Goal: Find specific page/section: Find specific page/section

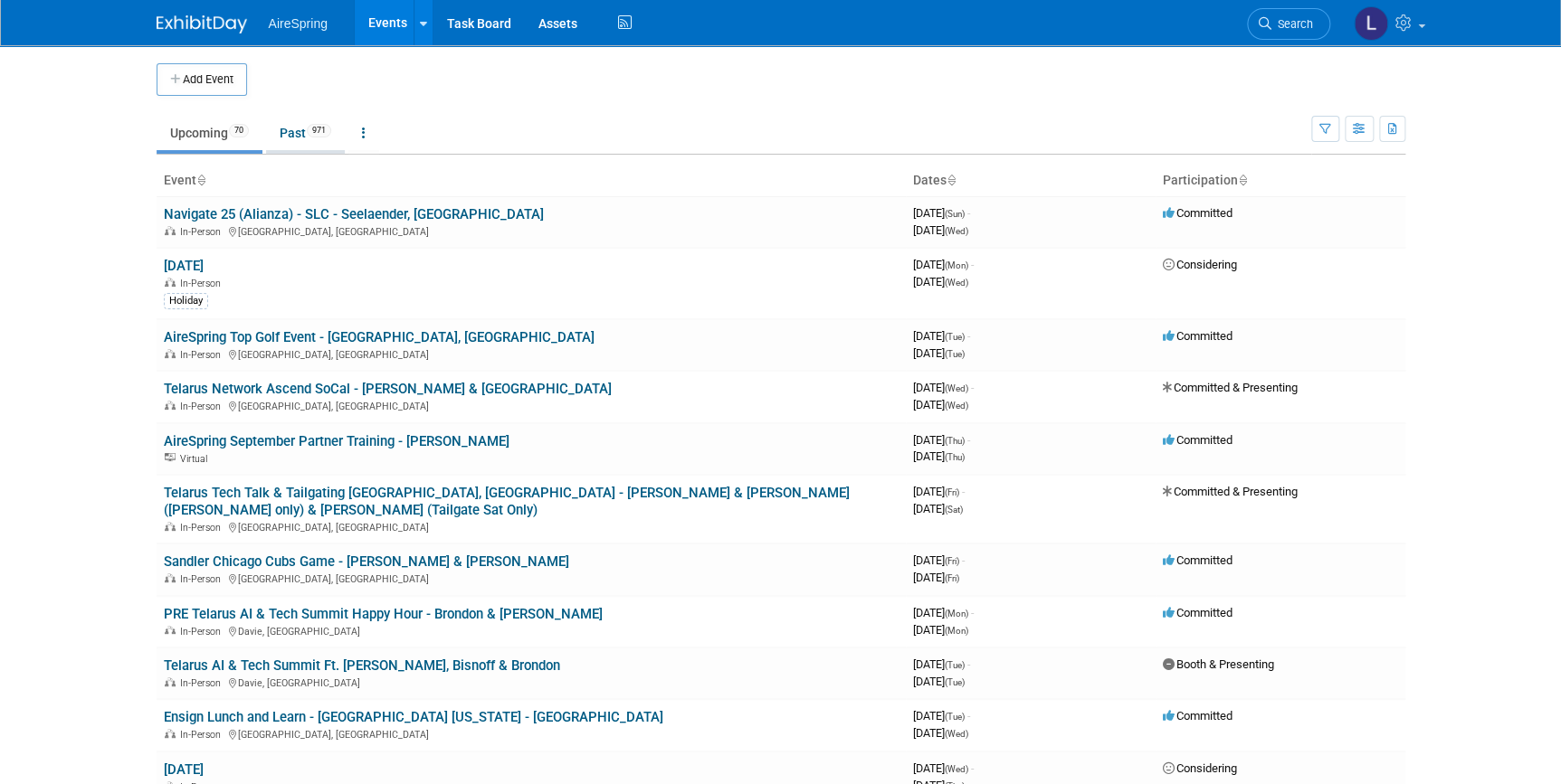
drag, startPoint x: 267, startPoint y: 121, endPoint x: 281, endPoint y: 126, distance: 14.9
click at [271, 123] on ul "Upcoming 70 Past 971 All Events 1041 Past and Upcoming Grouped Annually Events …" at bounding box center [734, 134] width 1155 height 41
click at [288, 126] on link "Past 971" at bounding box center [305, 132] width 78 height 34
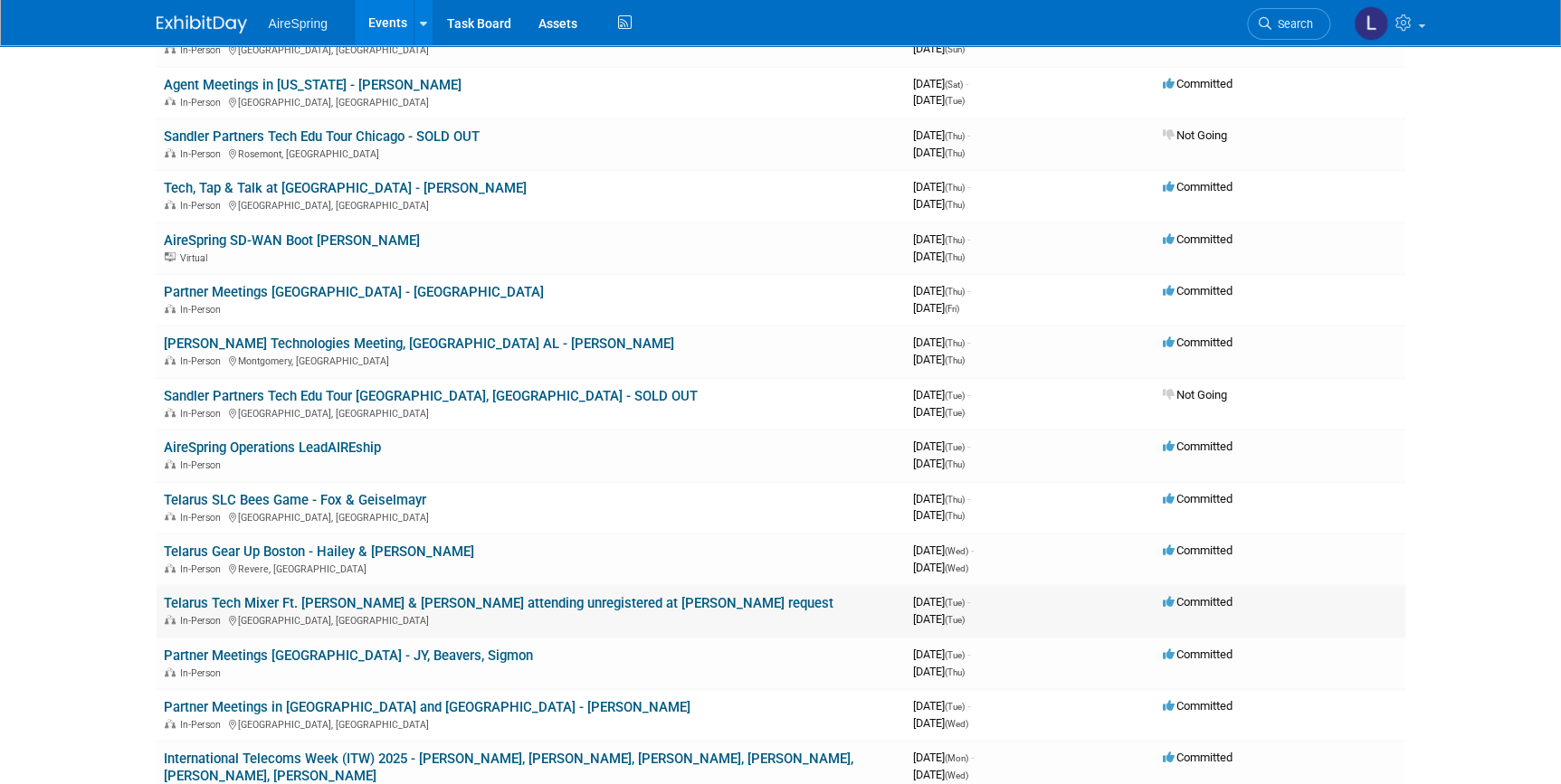
scroll to position [7228, 0]
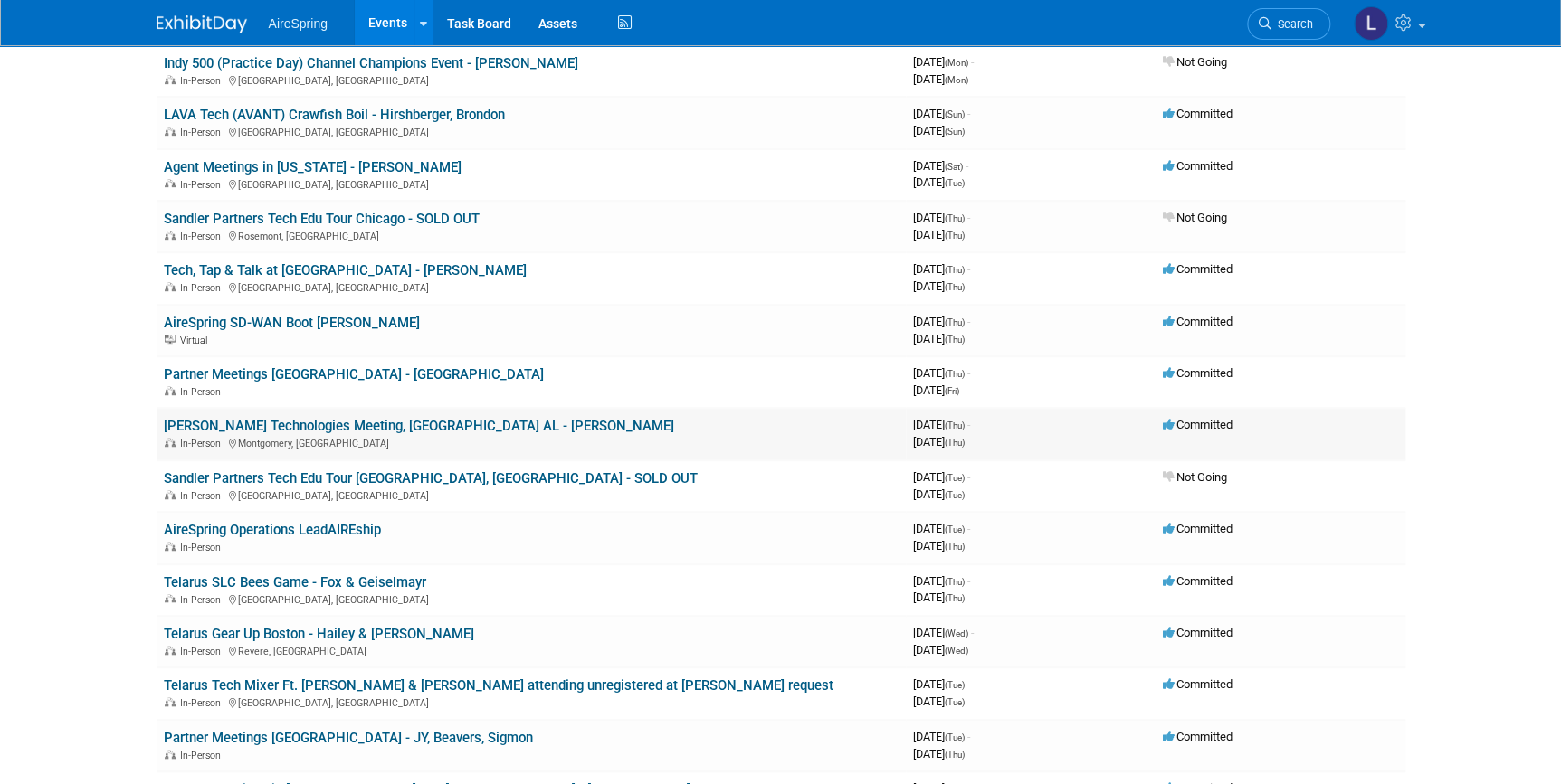
click at [437, 417] on link "[PERSON_NAME] Technologies Meeting, [GEOGRAPHIC_DATA] AL - [PERSON_NAME]" at bounding box center [419, 425] width 511 height 17
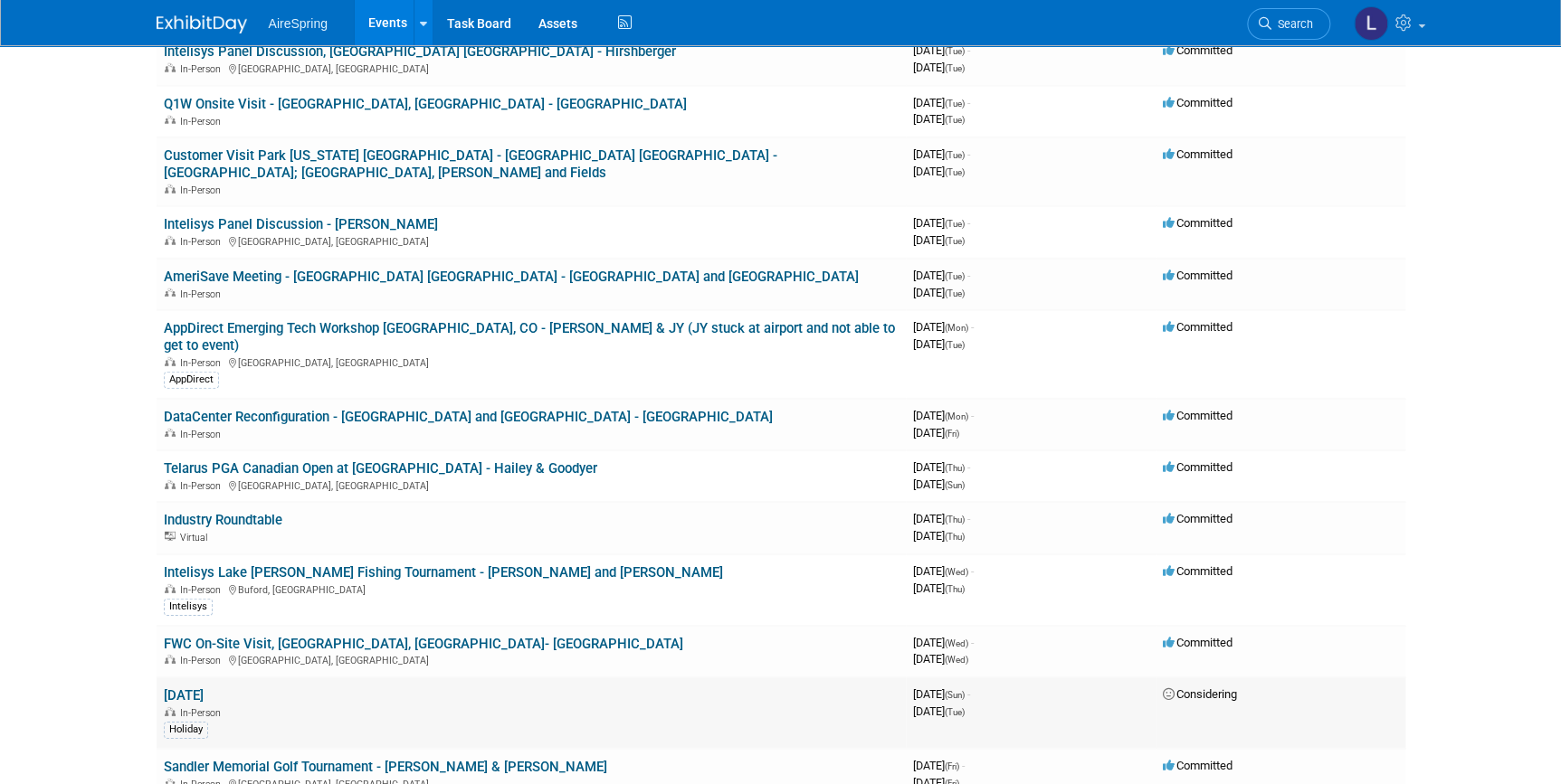
scroll to position [5748, 0]
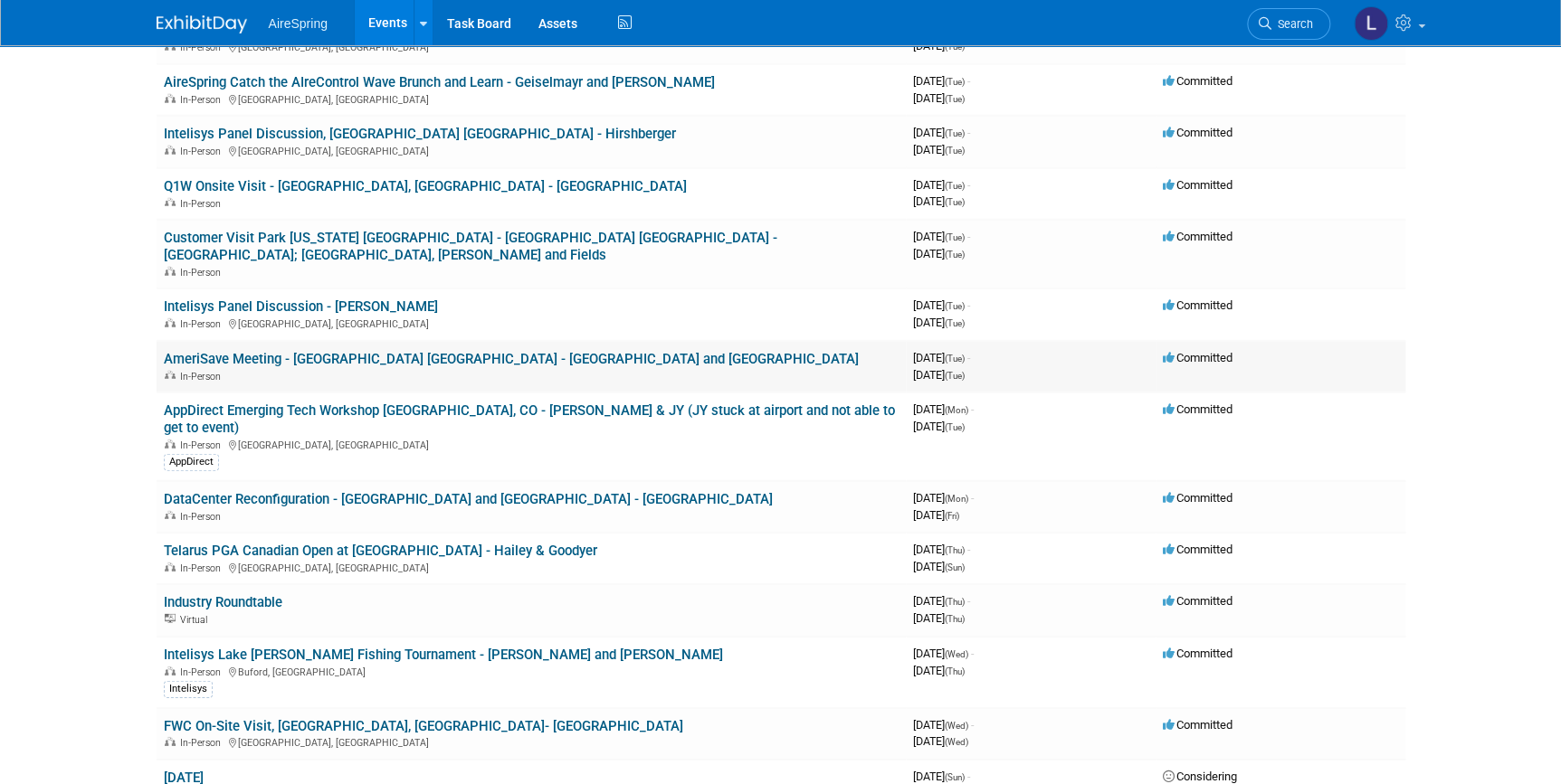
click at [402, 351] on link "AmeriSave Meeting - Las Vegas NV - Valderrama and Shipley" at bounding box center [511, 359] width 695 height 17
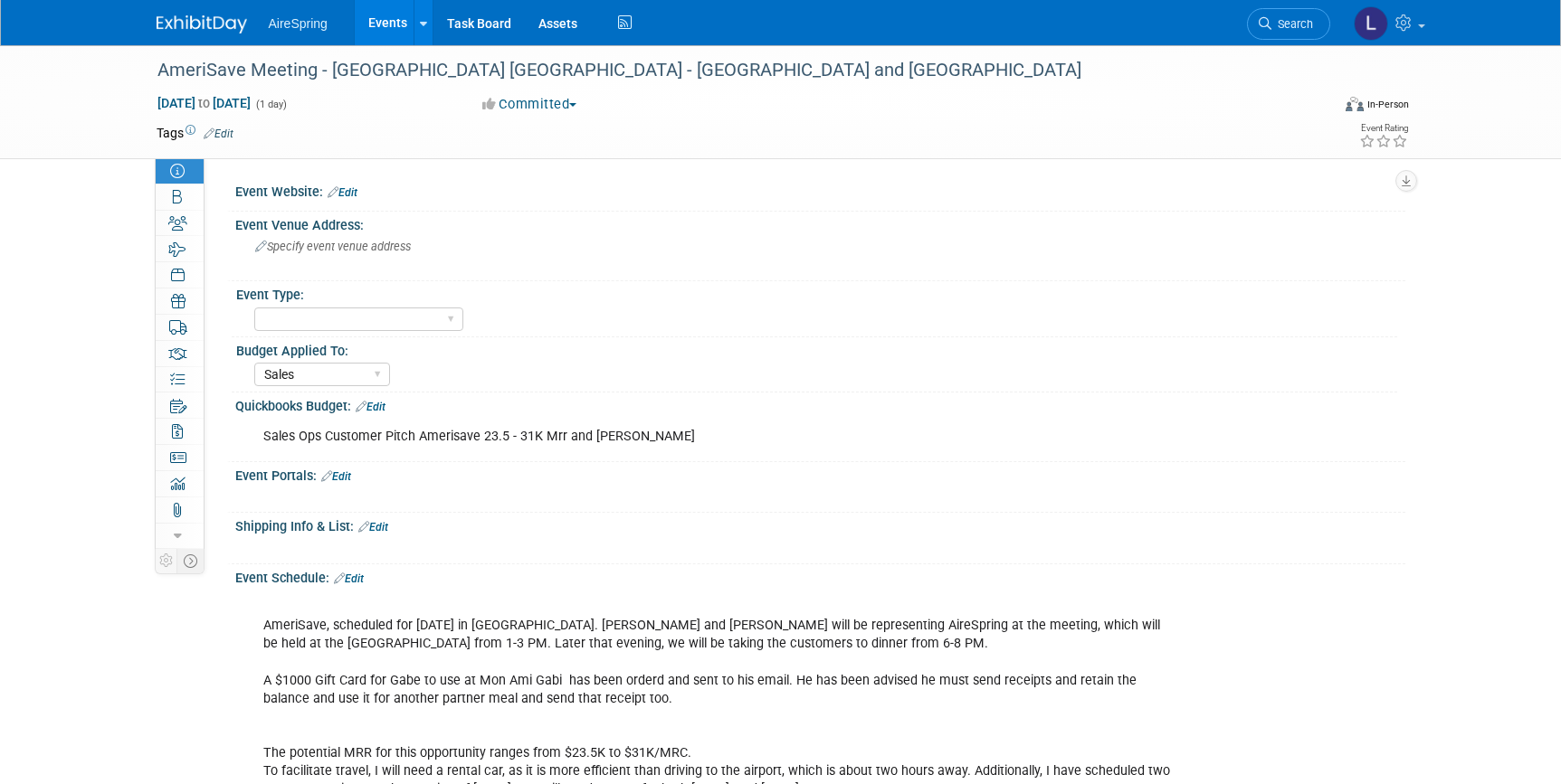
select select "Sales"
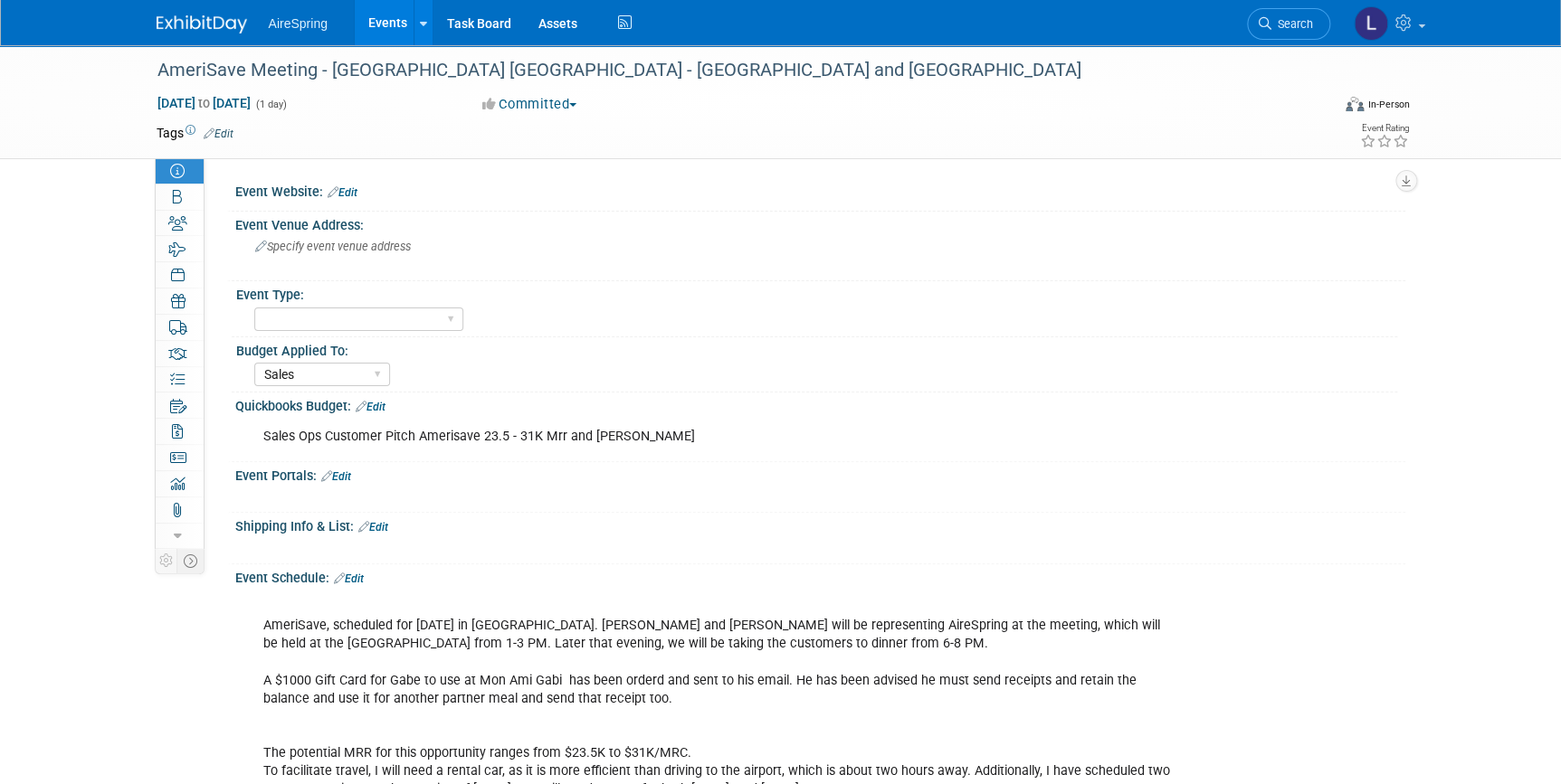
drag, startPoint x: 679, startPoint y: 431, endPoint x: 253, endPoint y: 425, distance: 426.0
click at [253, 425] on div "Sales Ops Customer Pitch Amerisave 23.5 - 31K Mrr and jysb valderrama" at bounding box center [717, 436] width 932 height 36
click at [253, 430] on div "Sales Ops Customer Pitch Amerisave 23.5 - 31K Mrr and jysb valderrama" at bounding box center [717, 436] width 932 height 36
click at [701, 421] on div "Sales Ops Customer Pitch Amerisave 23.5 - 31K Mrr and jysb valderrama" at bounding box center [717, 436] width 932 height 36
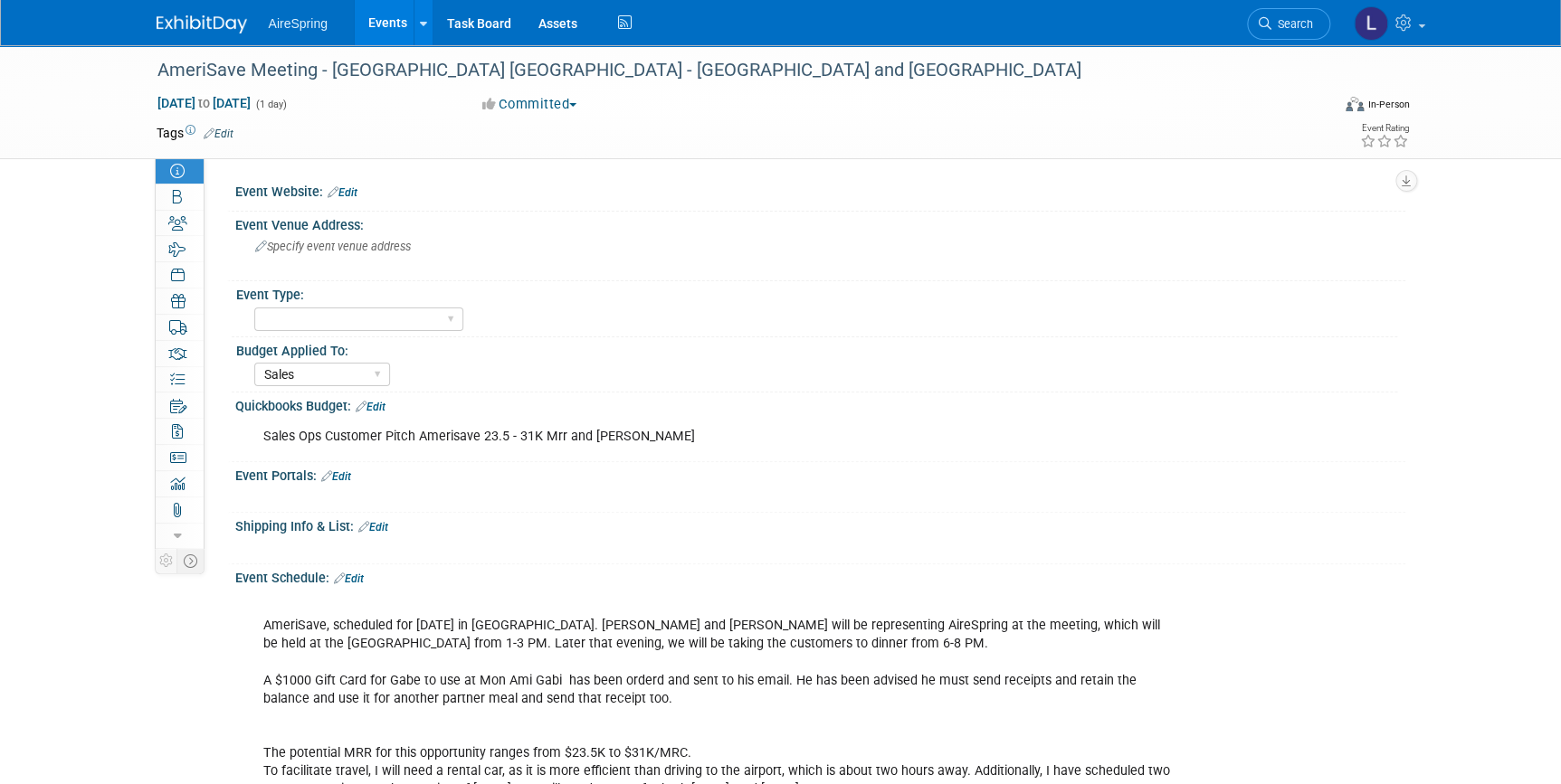
drag, startPoint x: 693, startPoint y: 429, endPoint x: 299, endPoint y: 442, distance: 394.2
click at [299, 442] on div "Sales Ops Customer Pitch Amerisave 23.5 - 31K Mrr and jysb valderrama" at bounding box center [717, 436] width 932 height 36
copy div "Ops Customer Pitch Amerisave 23.5 - 31K Mrr and jysb valderrama"
